Goal: Task Accomplishment & Management: Manage account settings

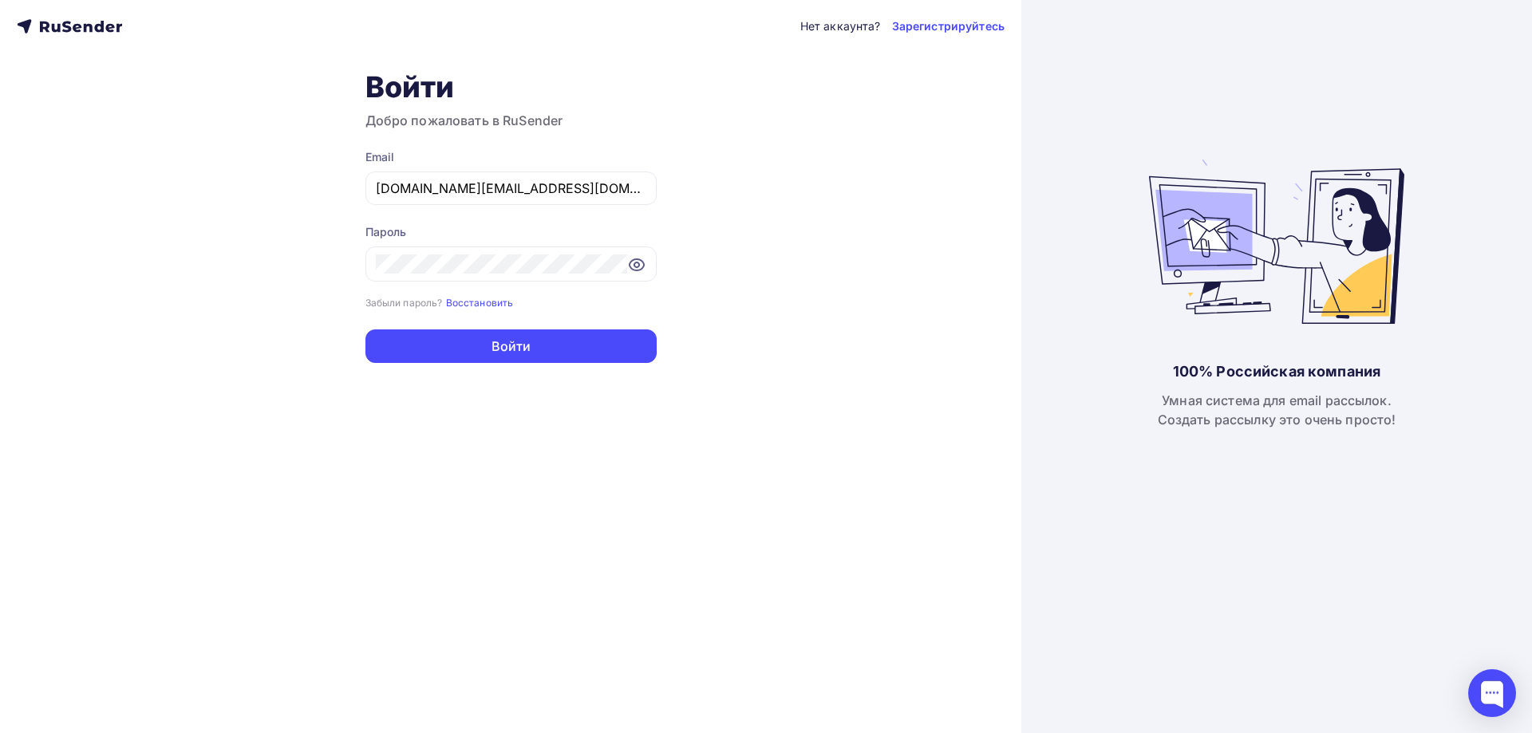
click at [42, 515] on div "Нет аккаунта? Зарегистрируйтесь Войти Добро пожаловать в RuSender Email [DOMAIN…" at bounding box center [510, 366] width 1021 height 733
click at [113, 585] on div "Нет аккаунта? Зарегистрируйтесь Войти Добро пожаловать в RuSender Email [DOMAIN…" at bounding box center [510, 366] width 1021 height 733
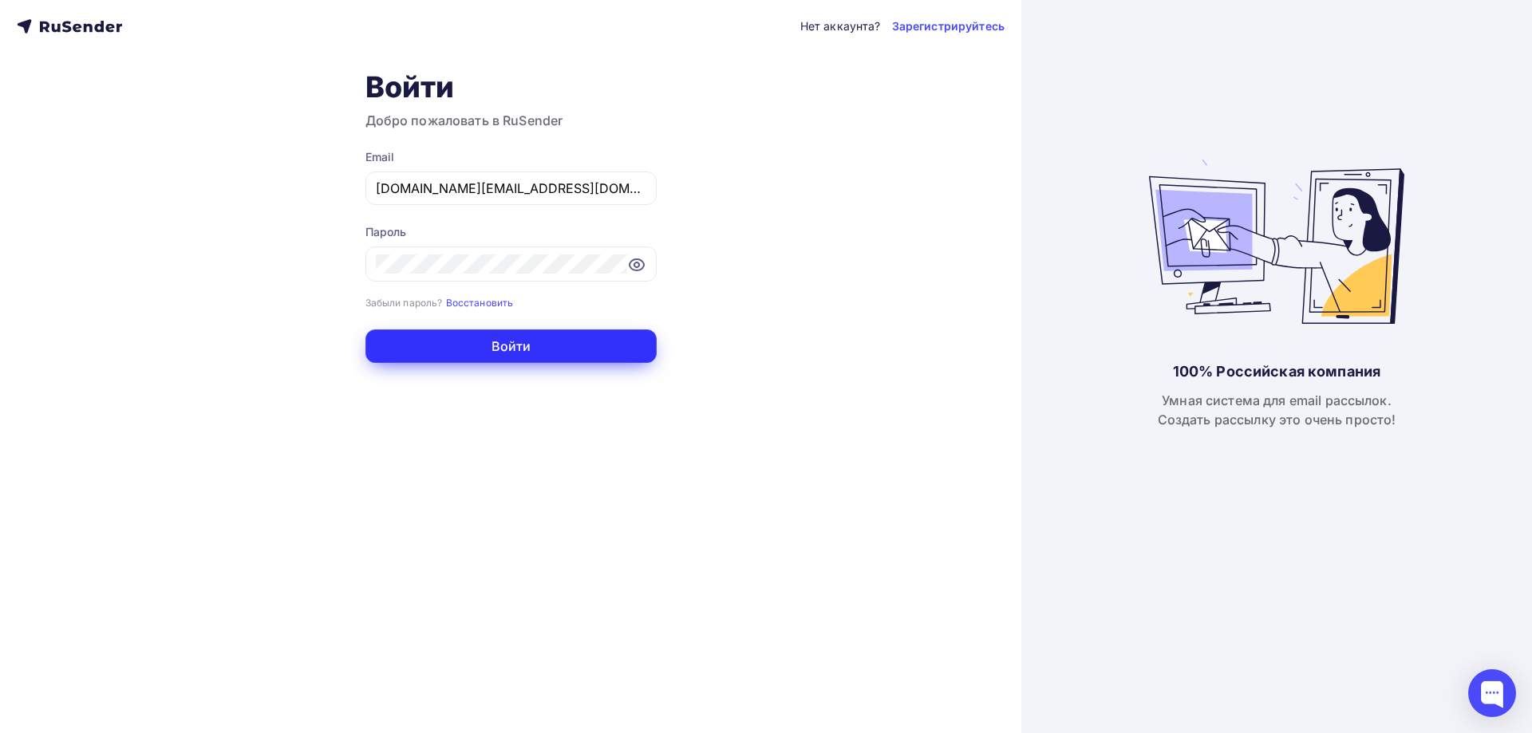
click at [542, 345] on button "Войти" at bounding box center [510, 346] width 291 height 34
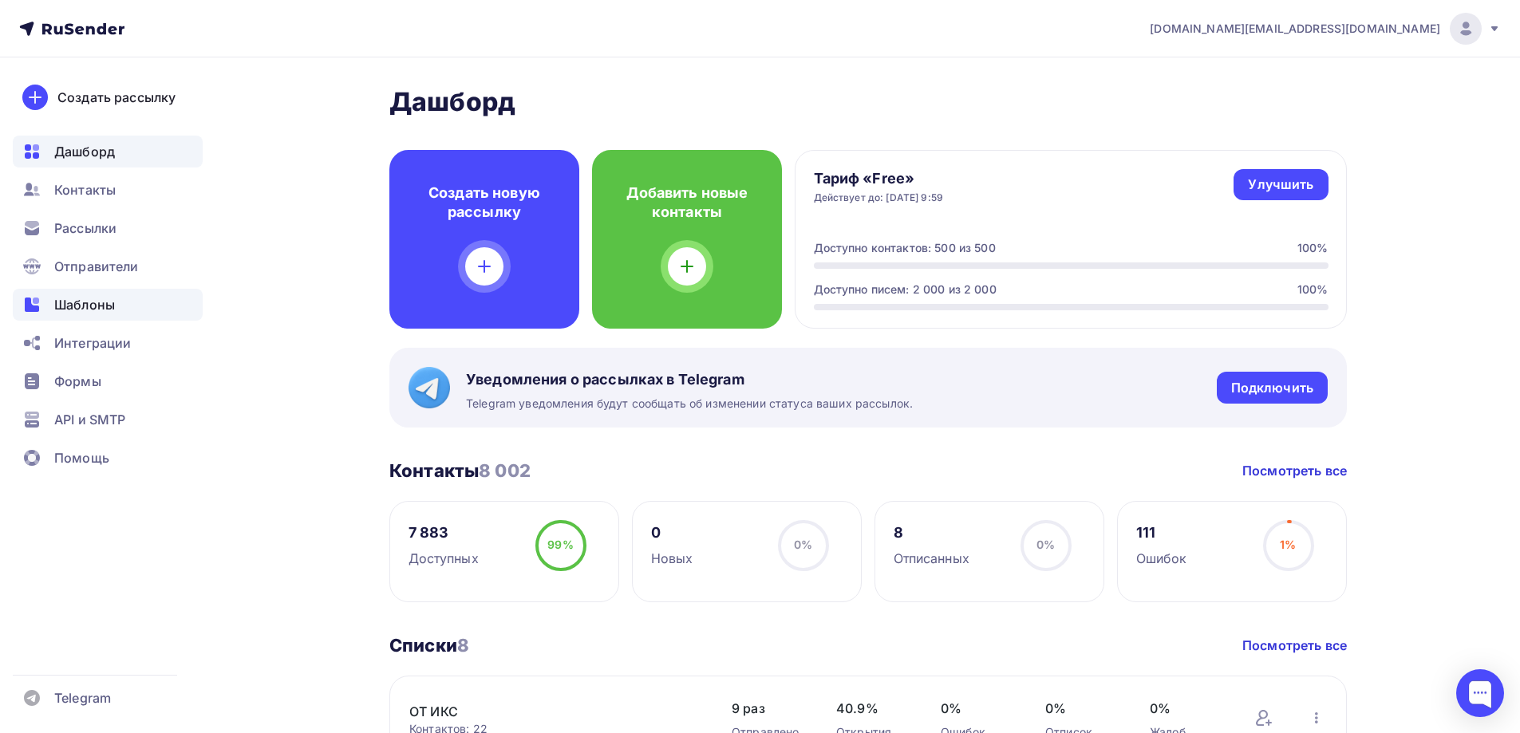
click at [95, 306] on span "Шаблоны" at bounding box center [84, 304] width 61 height 19
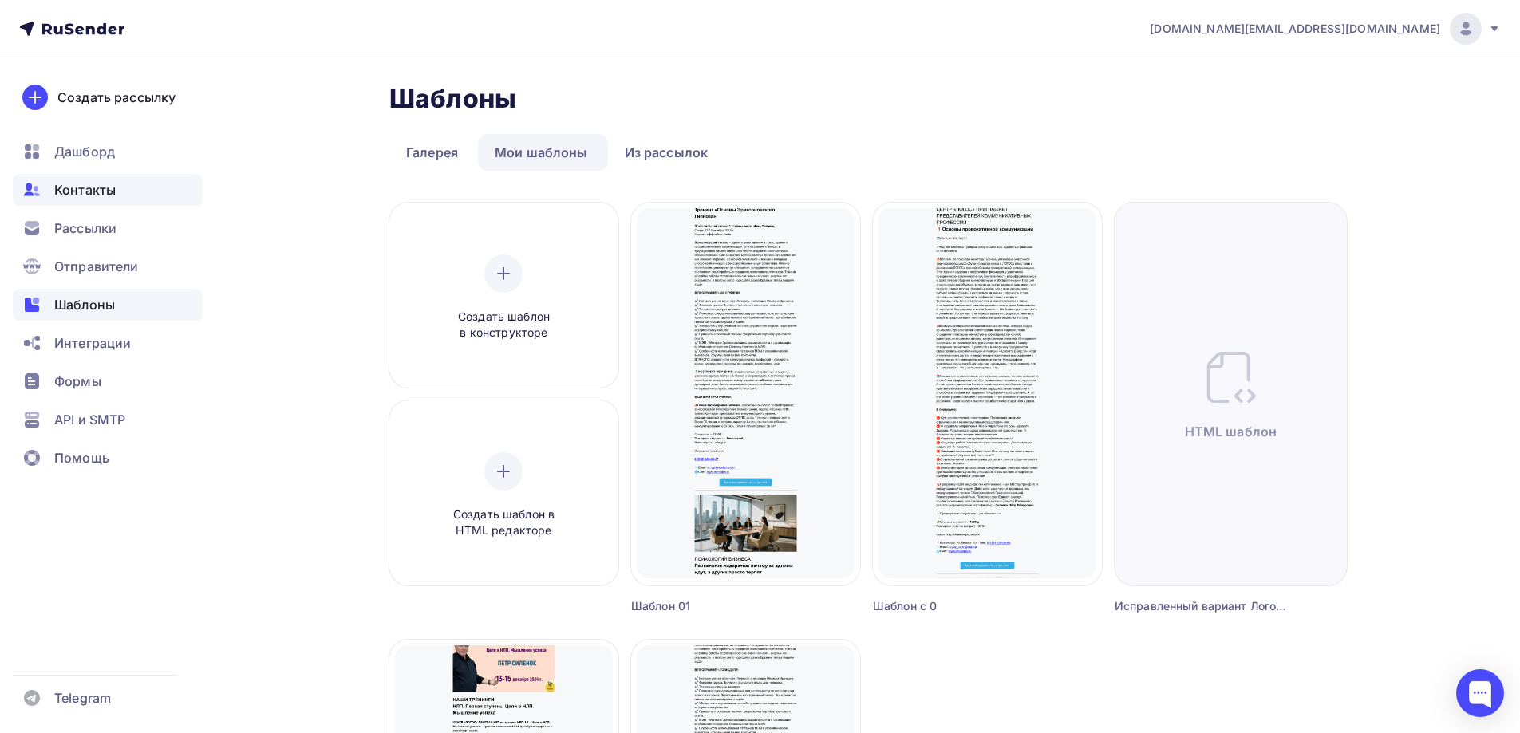
click at [126, 194] on div "Контакты" at bounding box center [108, 190] width 190 height 32
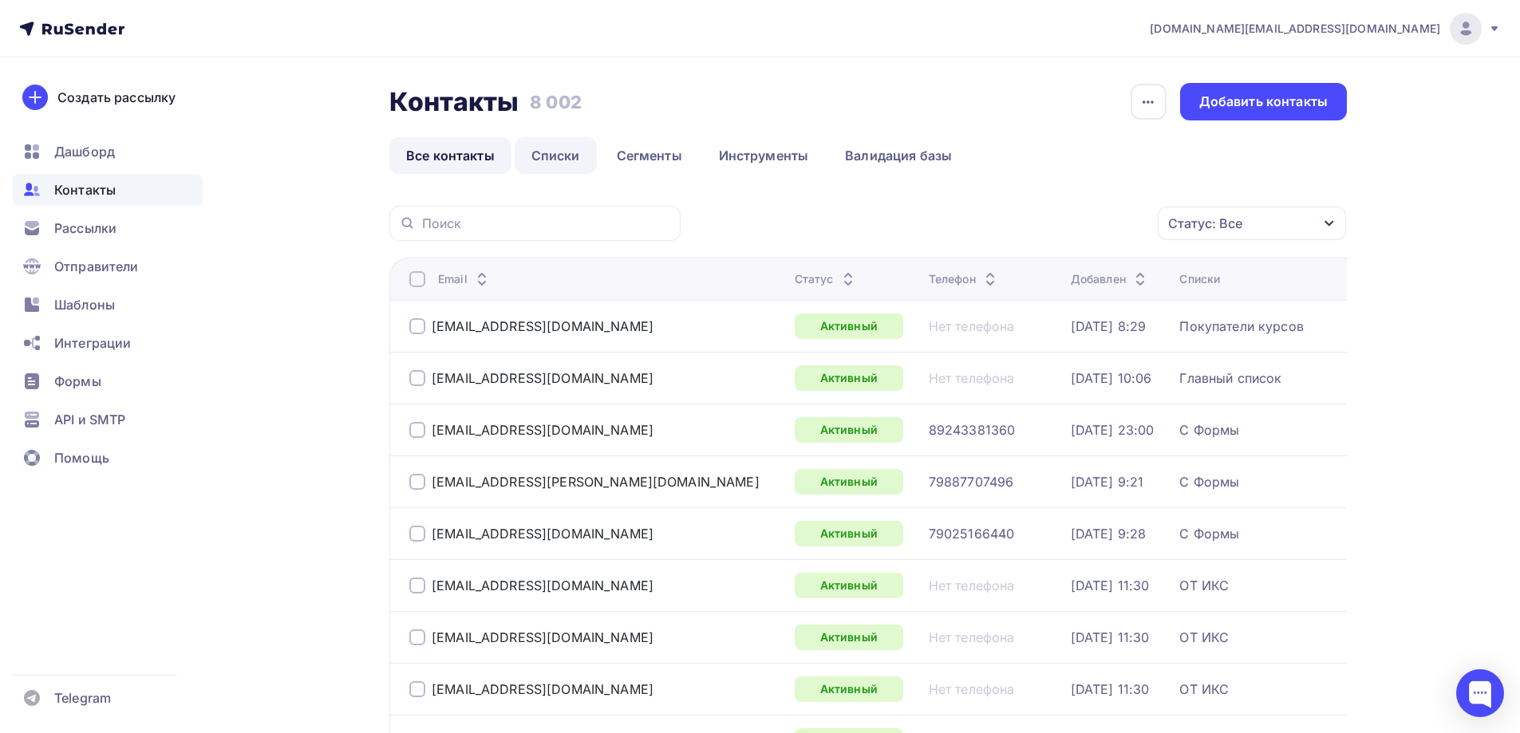
click at [554, 152] on link "Списки" at bounding box center [556, 155] width 82 height 37
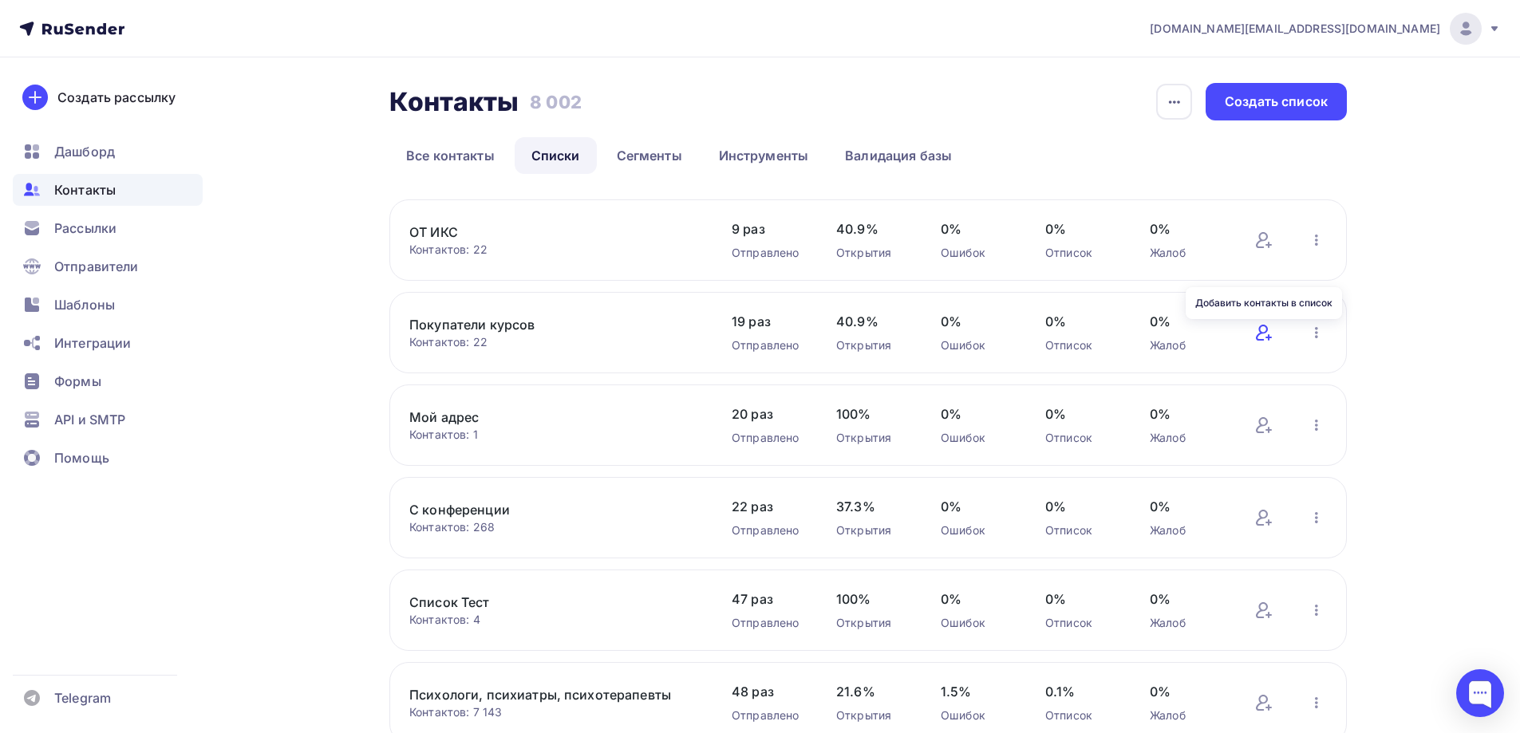
click at [1260, 341] on icon at bounding box center [1262, 333] width 12 height 16
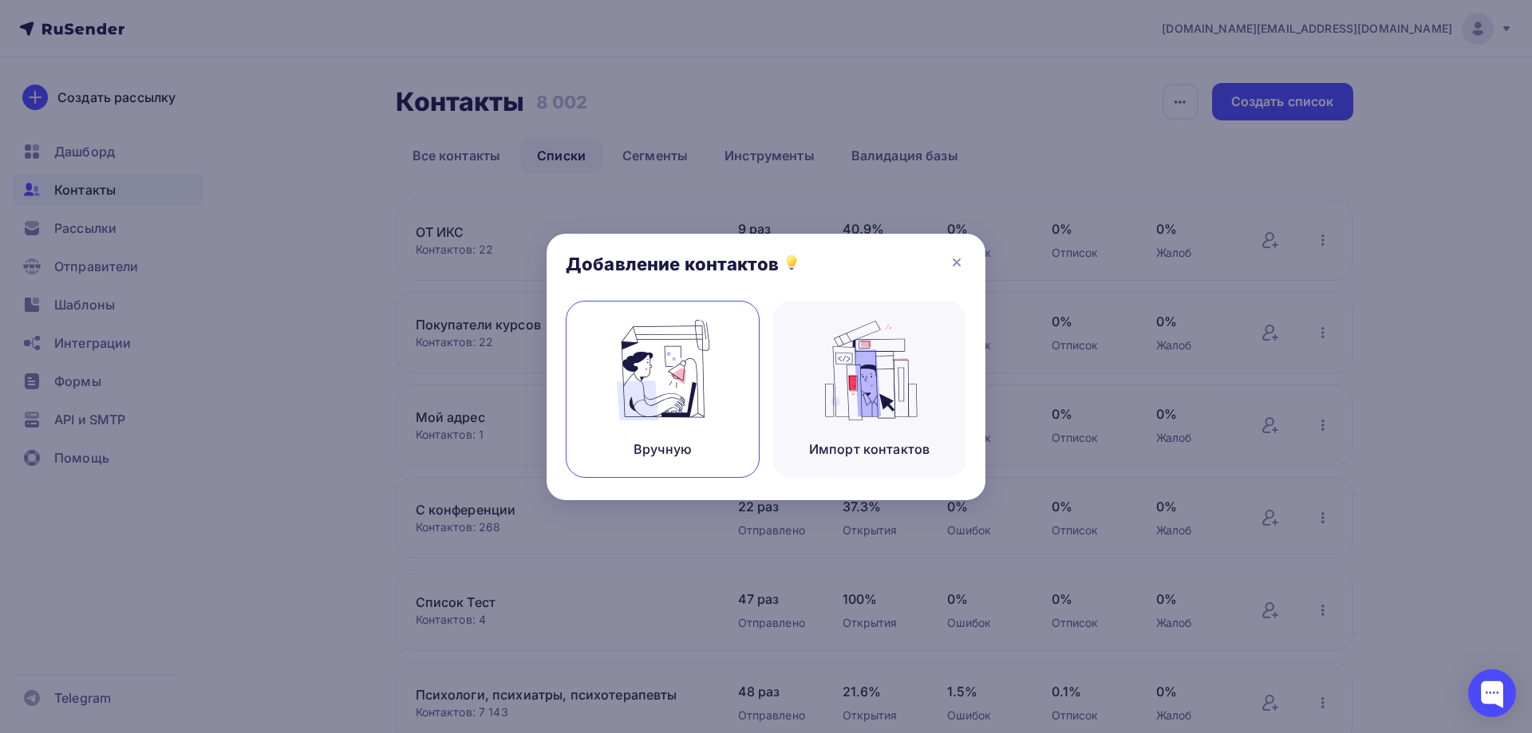
click at [705, 412] on img at bounding box center [662, 370] width 107 height 101
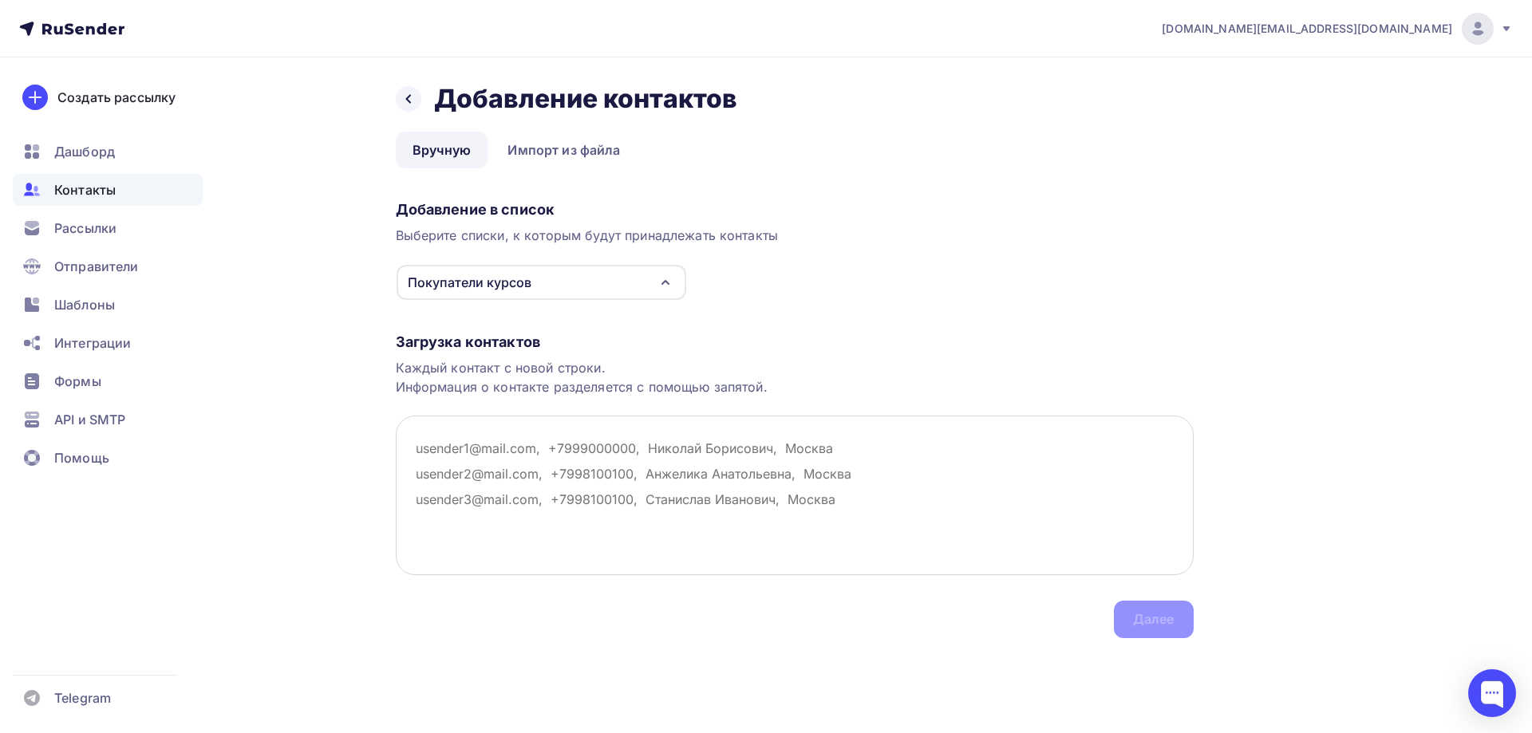
click at [496, 452] on textarea at bounding box center [795, 496] width 798 height 160
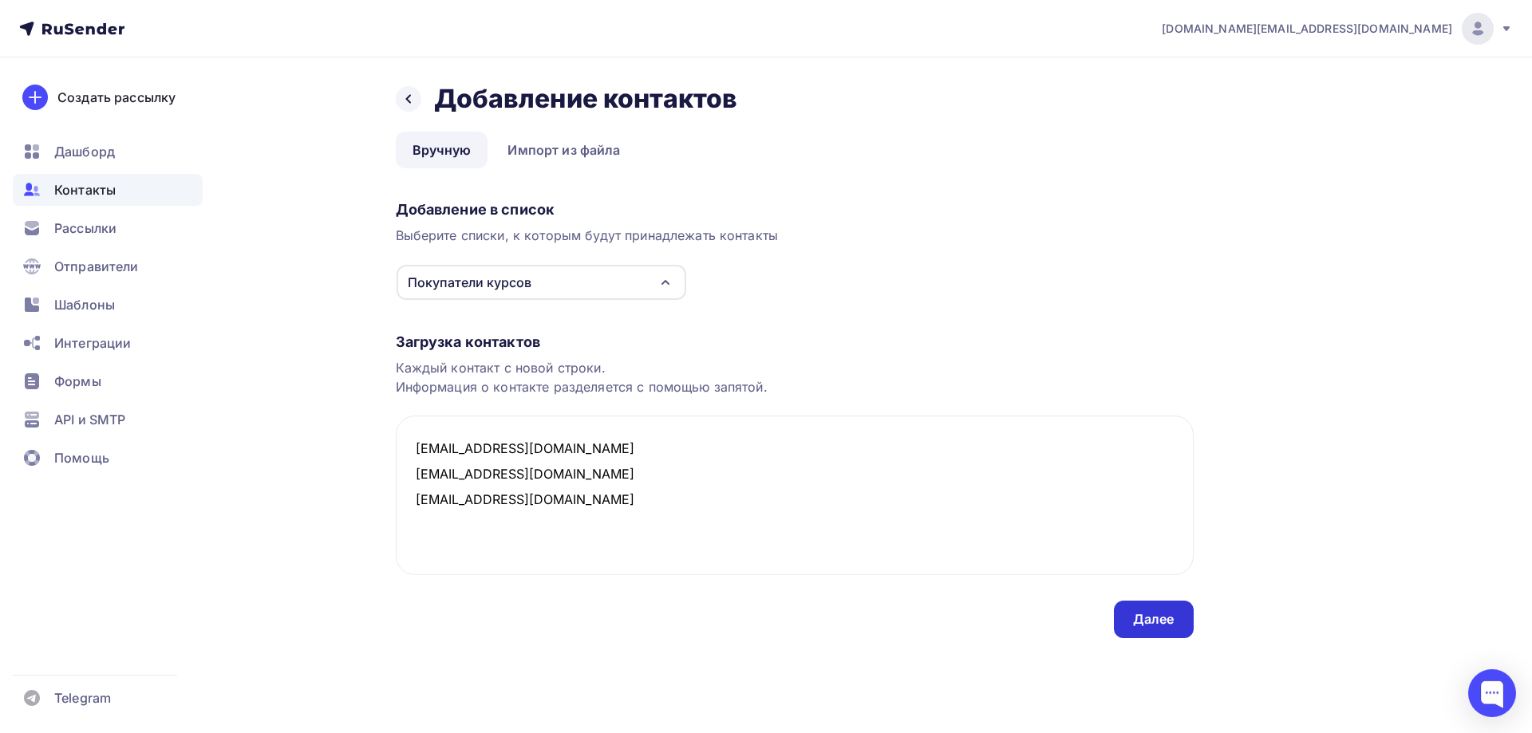
type textarea "[EMAIL_ADDRESS][DOMAIN_NAME] [EMAIL_ADDRESS][DOMAIN_NAME] [EMAIL_ADDRESS][DOMAI…"
click at [1153, 625] on div "Далее" at bounding box center [1153, 619] width 41 height 18
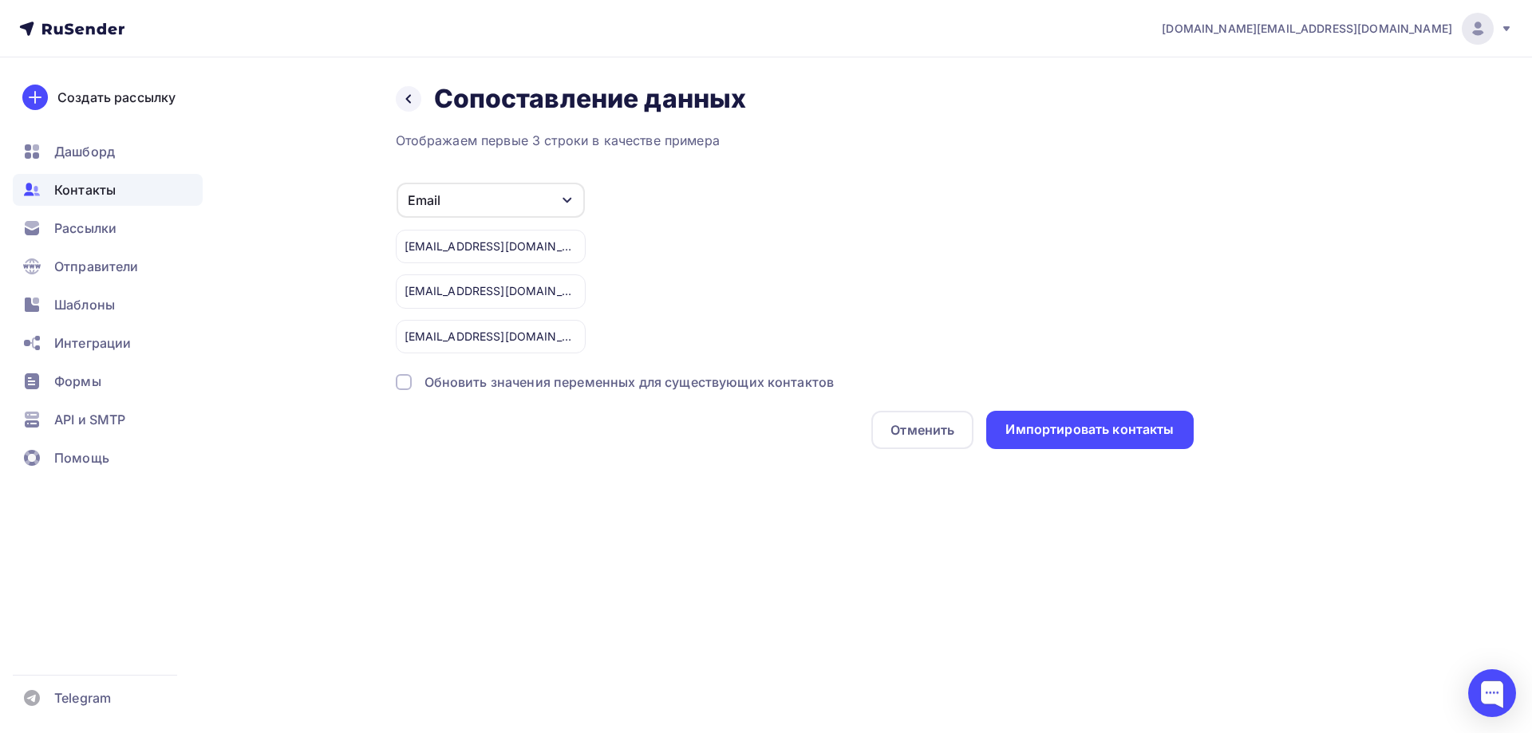
click at [408, 384] on div at bounding box center [404, 382] width 16 height 16
click at [1101, 422] on div "Импортировать контакты" at bounding box center [1089, 429] width 168 height 18
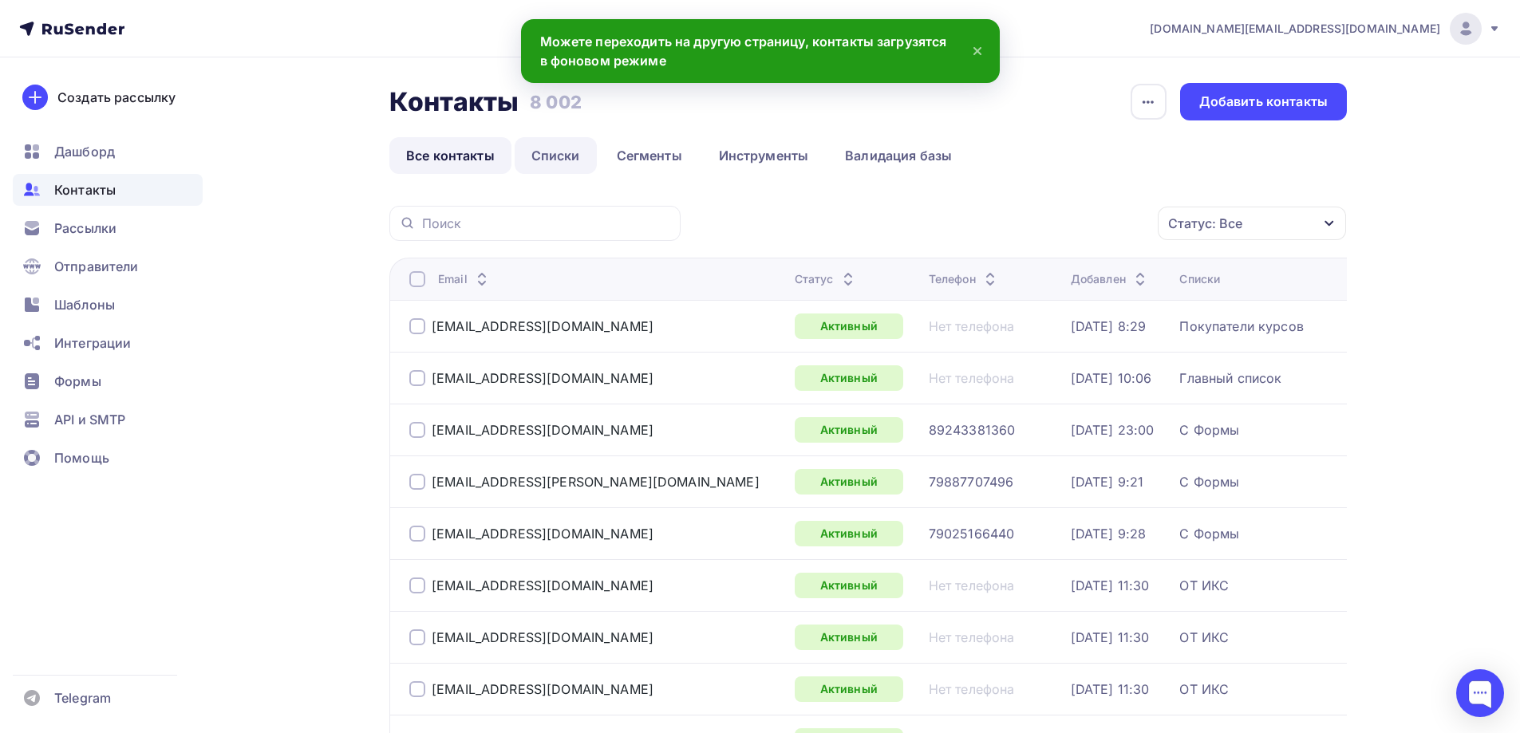
click at [542, 168] on link "Списки" at bounding box center [556, 155] width 82 height 37
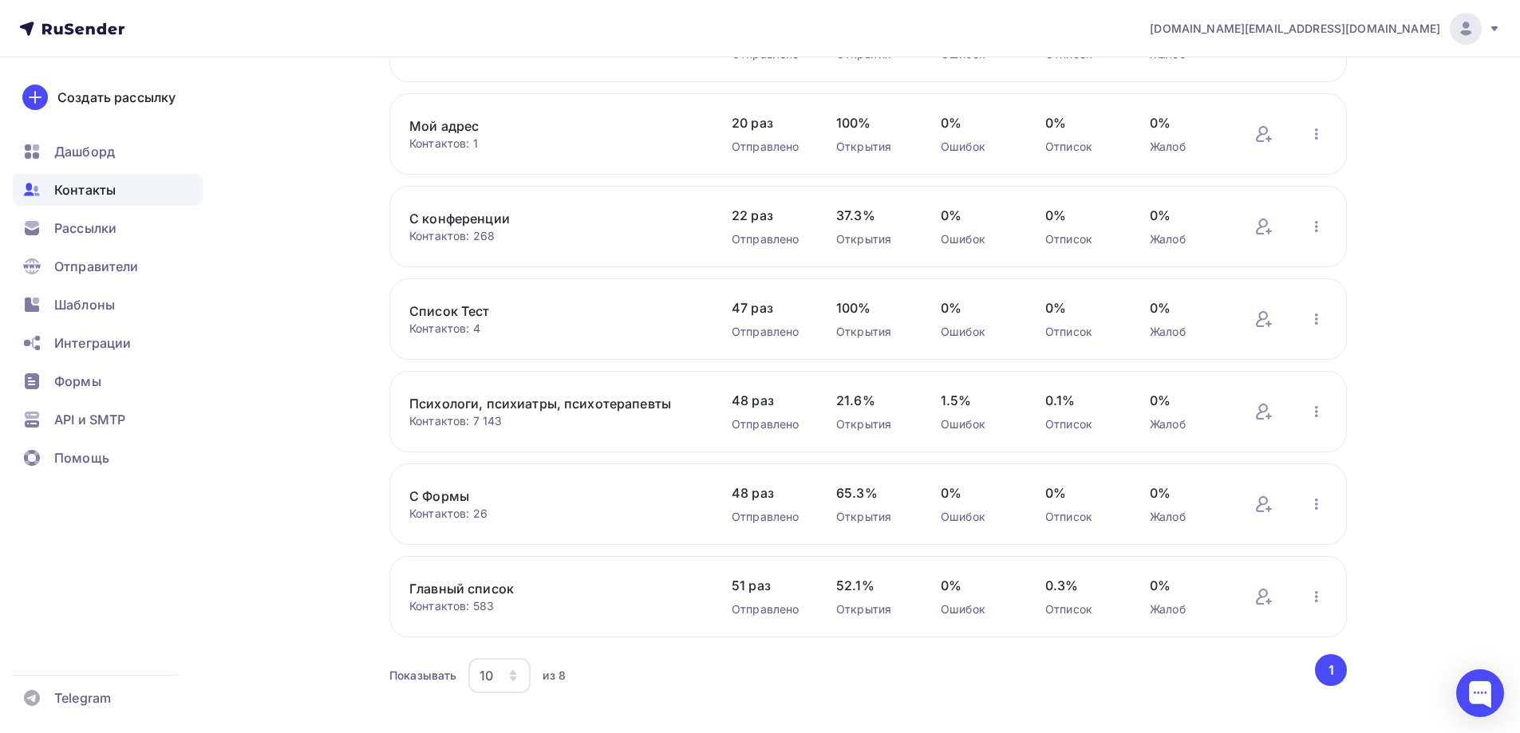
scroll to position [319, 0]
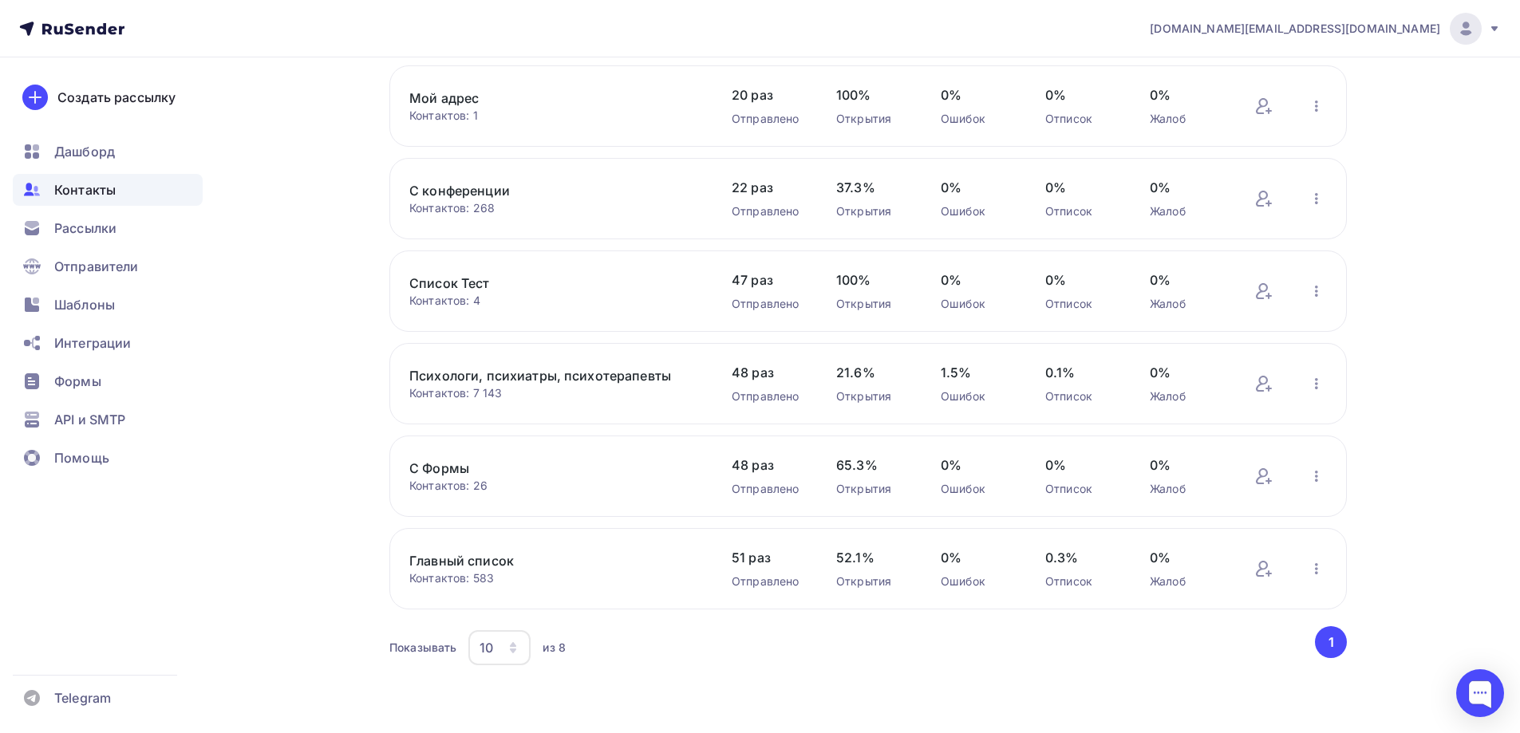
click at [455, 469] on link "С Формы" at bounding box center [544, 468] width 271 height 19
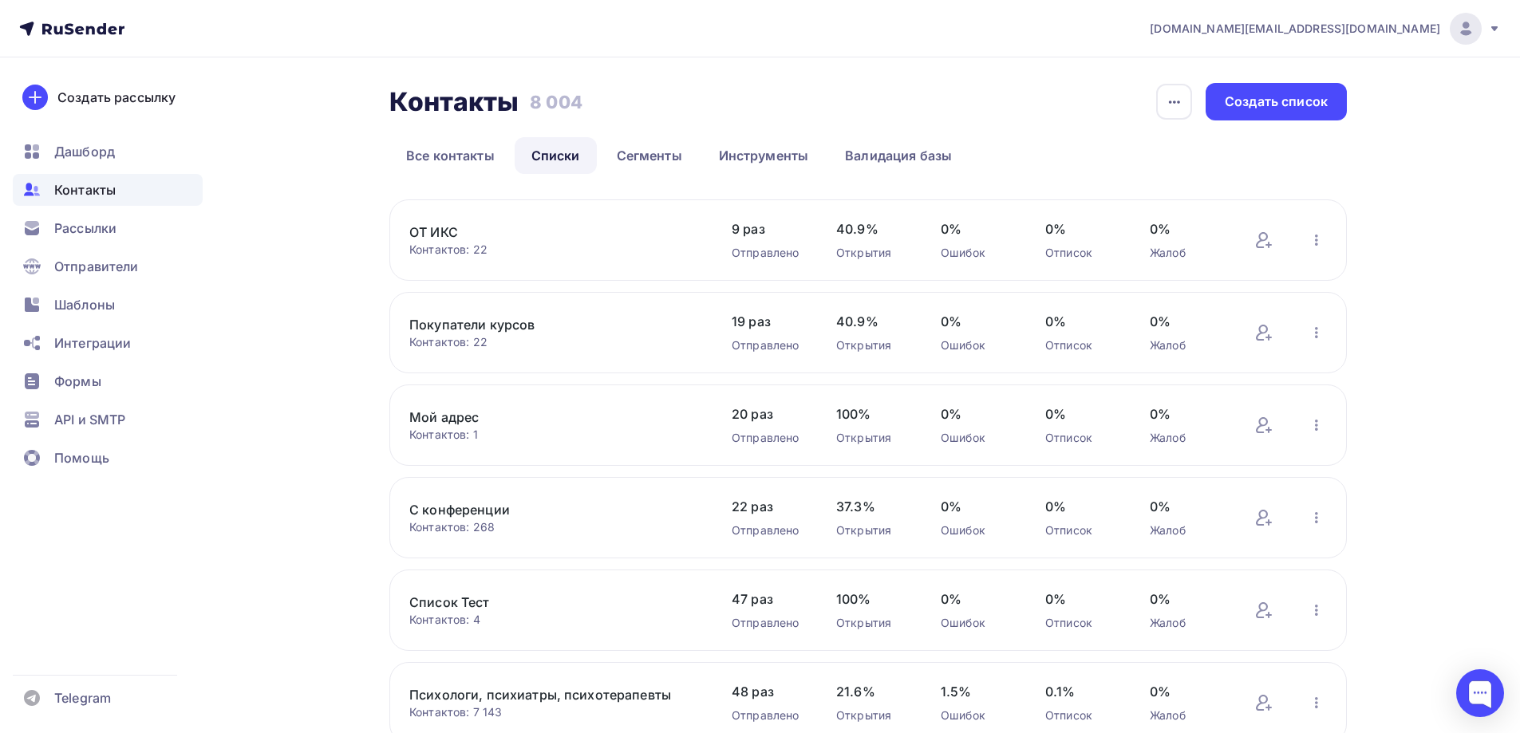
click at [208, 407] on div "Создать рассылку [GEOGRAPHIC_DATA] Контакты Рассылки Отправители Шаблоны Интегр…" at bounding box center [107, 395] width 215 height 676
